Goal: Task Accomplishment & Management: Use online tool/utility

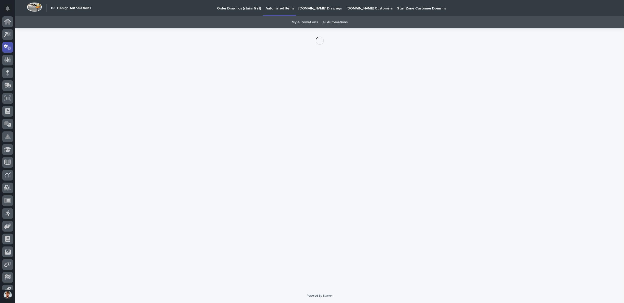
scroll to position [8, 0]
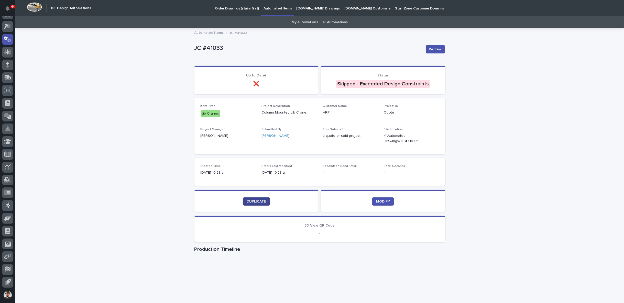
click at [264, 200] on link "DUPLICATE" at bounding box center [256, 201] width 27 height 8
click at [263, 203] on span "DUPLICATE" at bounding box center [256, 202] width 19 height 4
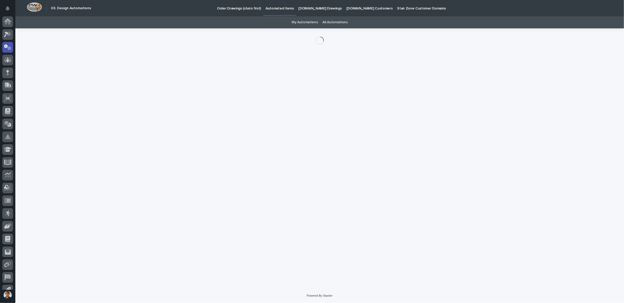
scroll to position [8, 0]
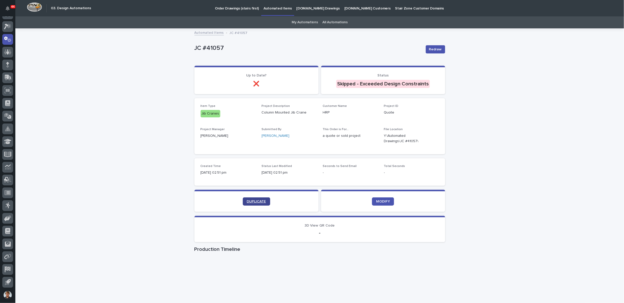
click at [257, 200] on span "DUPLICATE" at bounding box center [256, 202] width 19 height 4
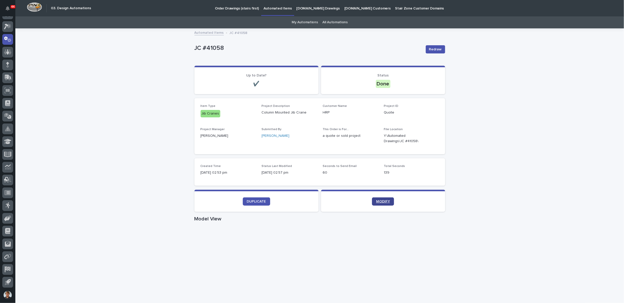
click at [376, 200] on span "MODIFY" at bounding box center [383, 202] width 14 height 4
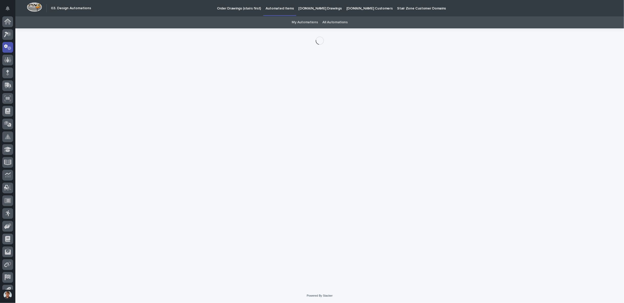
scroll to position [8, 0]
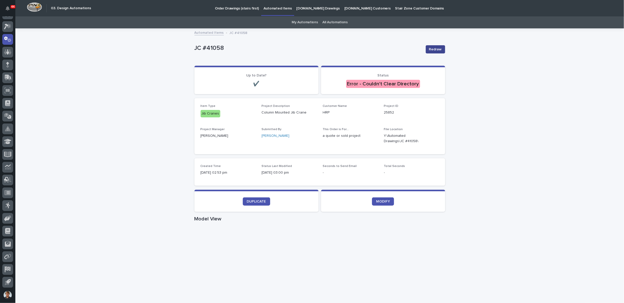
click at [434, 48] on span "Redraw" at bounding box center [435, 49] width 13 height 5
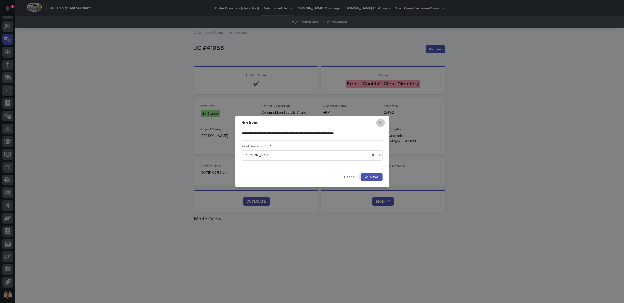
click at [378, 121] on button "button" at bounding box center [380, 123] width 8 height 8
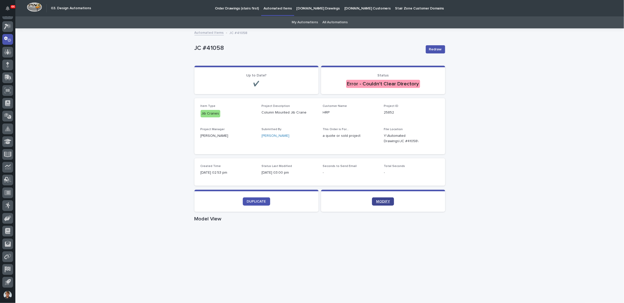
click at [376, 200] on span "MODIFY" at bounding box center [383, 202] width 14 height 4
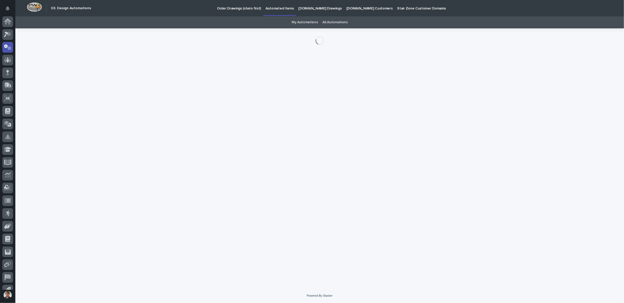
scroll to position [8, 0]
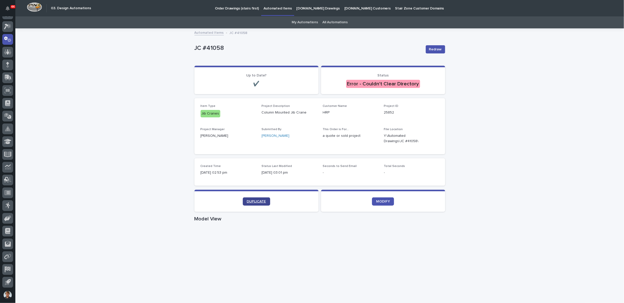
click at [252, 200] on span "DUPLICATE" at bounding box center [256, 202] width 19 height 4
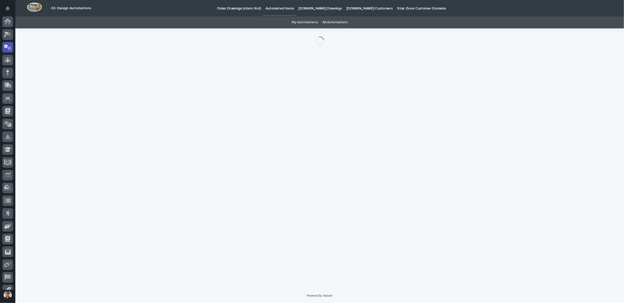
scroll to position [8, 0]
